Goal: Task Accomplishment & Management: Manage account settings

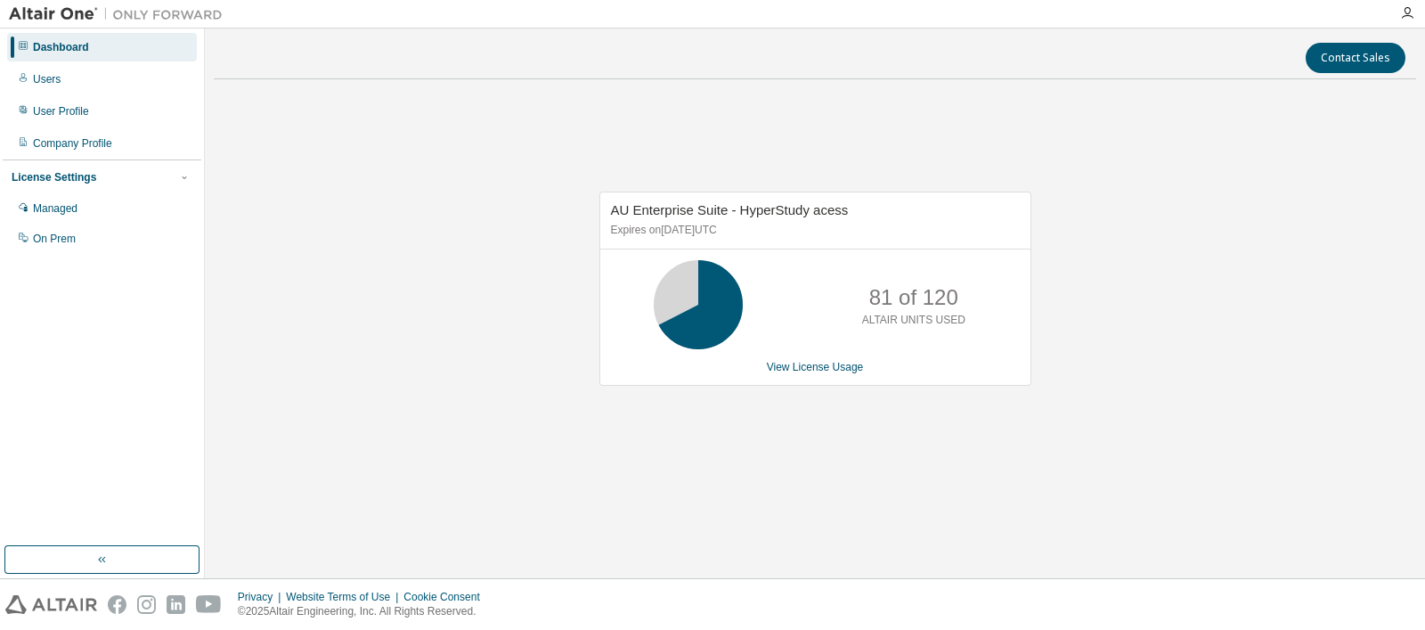
click at [77, 43] on div "Dashboard" at bounding box center [61, 47] width 56 height 14
click at [846, 361] on link "View License Usage" at bounding box center [815, 367] width 97 height 12
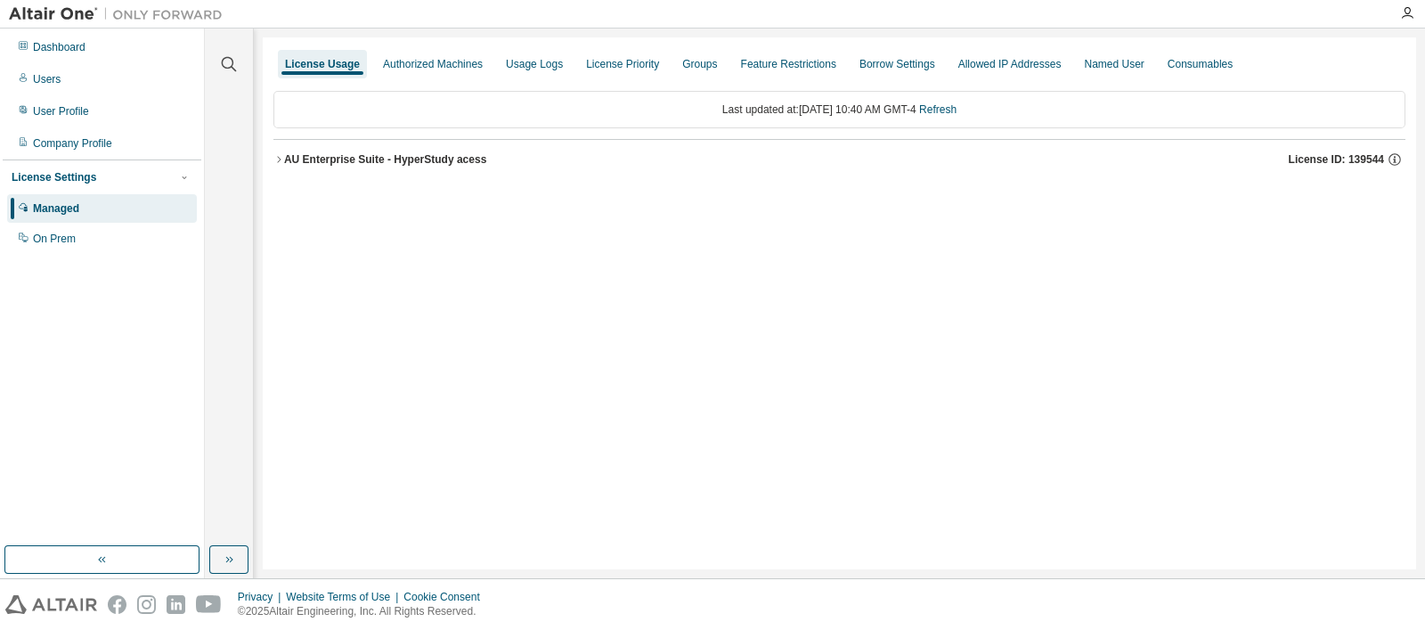
click at [358, 158] on div "AU Enterprise Suite - HyperStudy acess" at bounding box center [385, 159] width 202 height 14
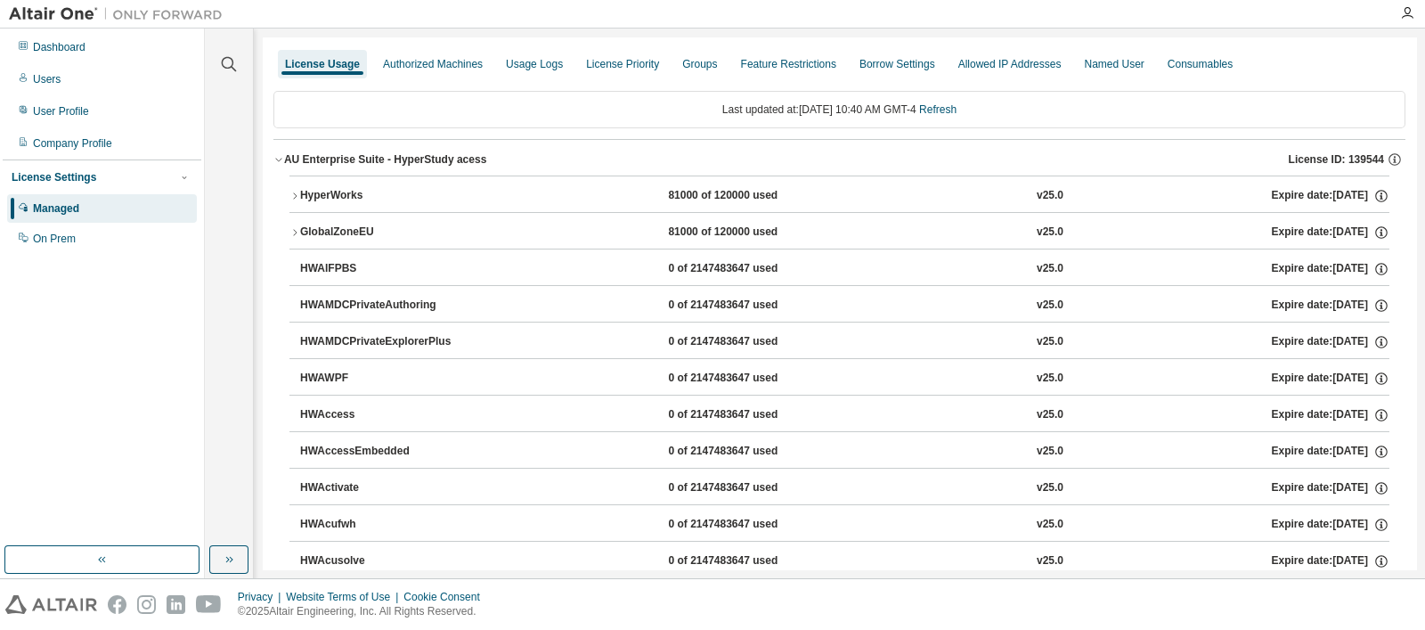
click at [396, 183] on button "HyperWorks 81000 of 120000 used v25.0 Expire date: [DATE]" at bounding box center [839, 195] width 1100 height 39
